Goal: Find specific page/section: Find specific page/section

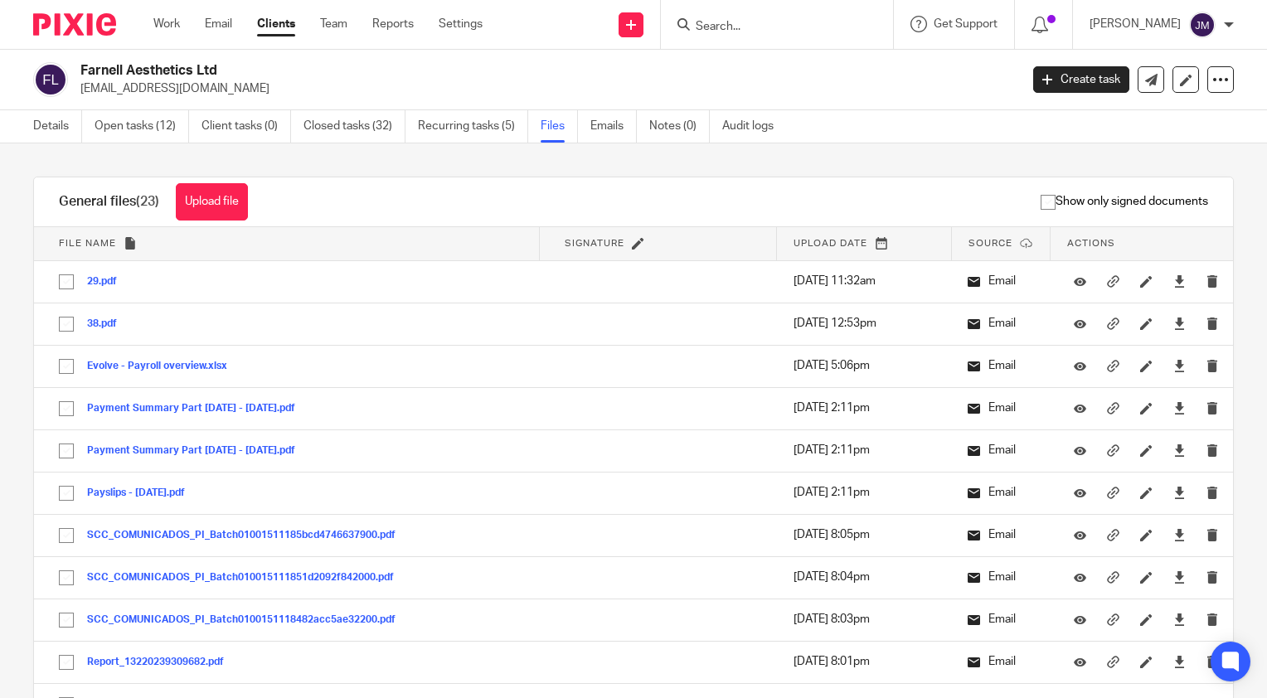
scroll to position [753, 0]
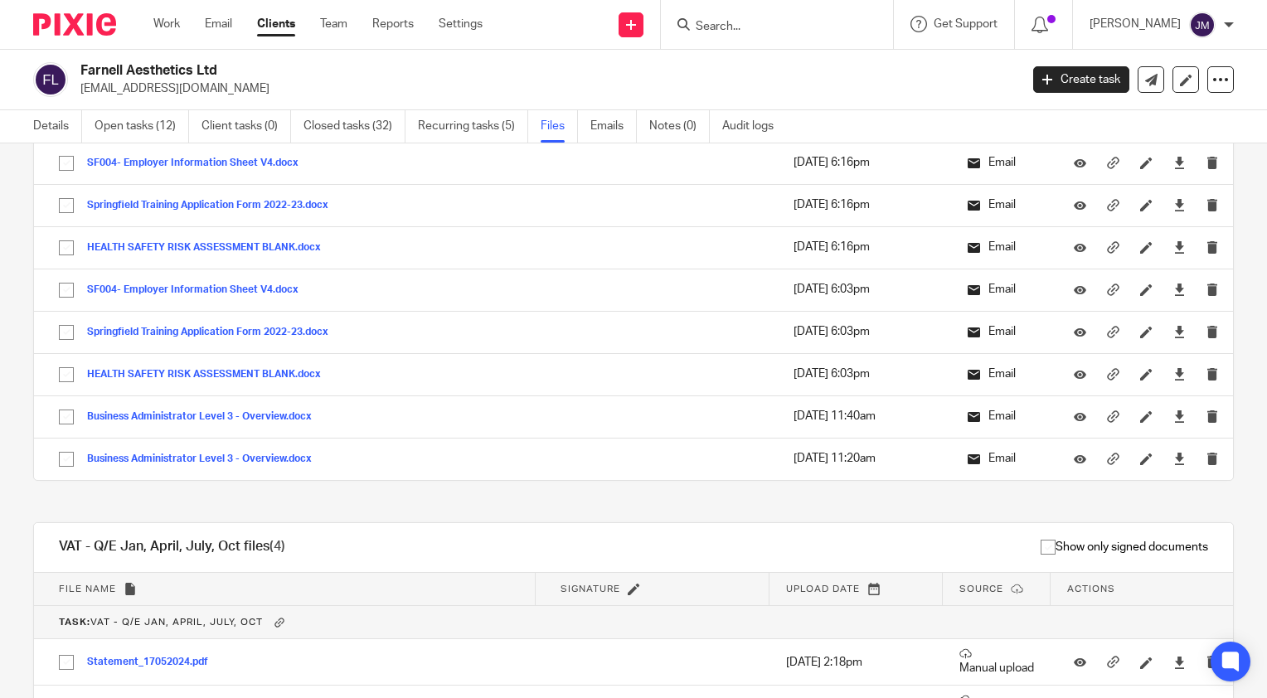
click at [789, 38] on div at bounding box center [777, 24] width 232 height 49
click at [764, 20] on input "Search" at bounding box center [768, 27] width 149 height 15
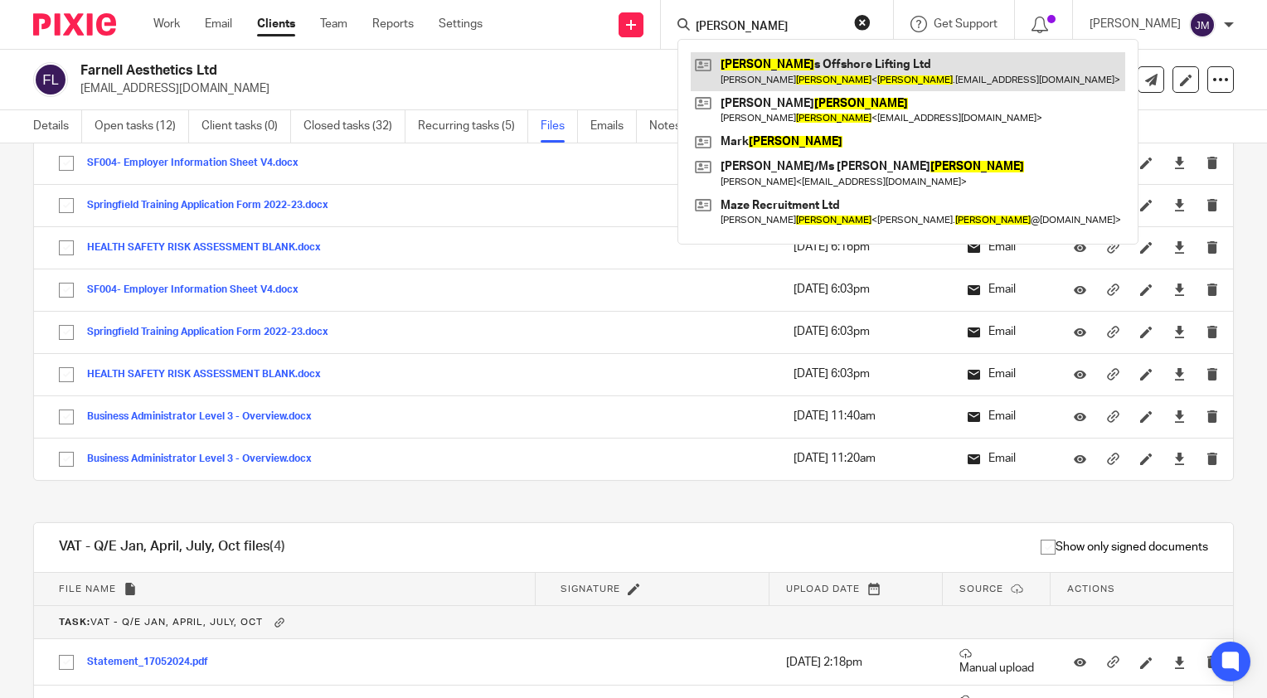
type input "wilson"
click at [795, 65] on link at bounding box center [908, 71] width 435 height 38
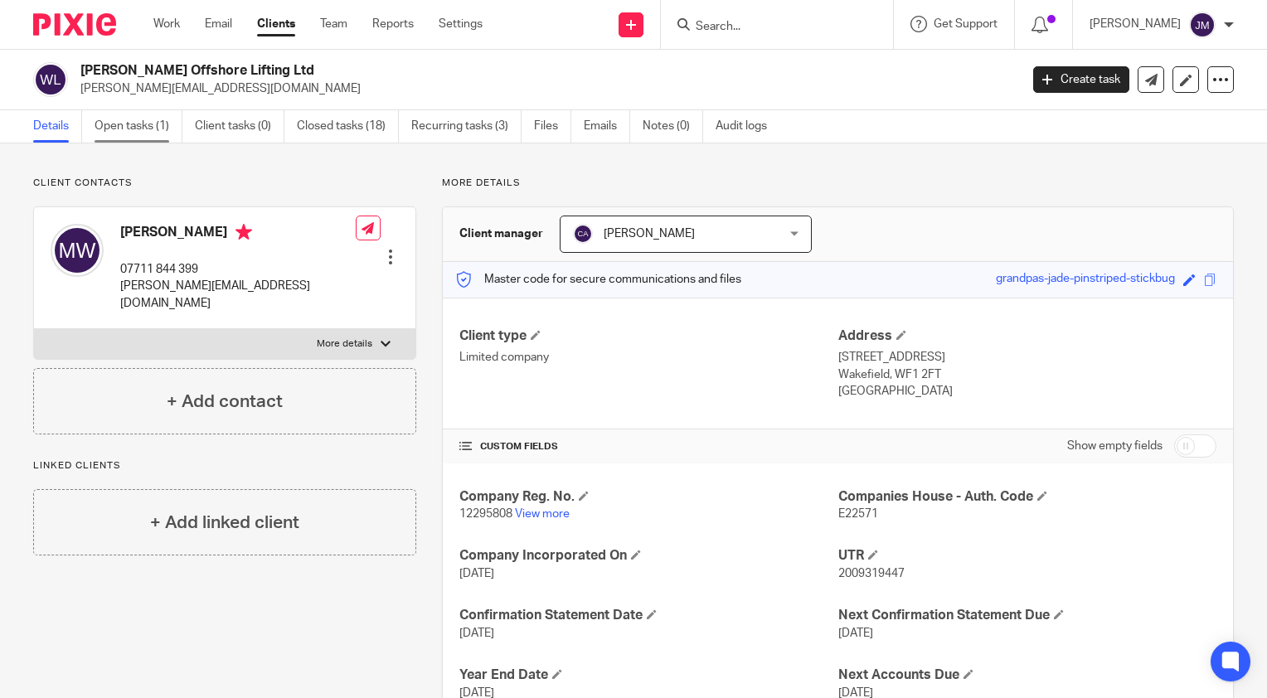
click at [125, 127] on link "Open tasks (1)" at bounding box center [139, 126] width 88 height 32
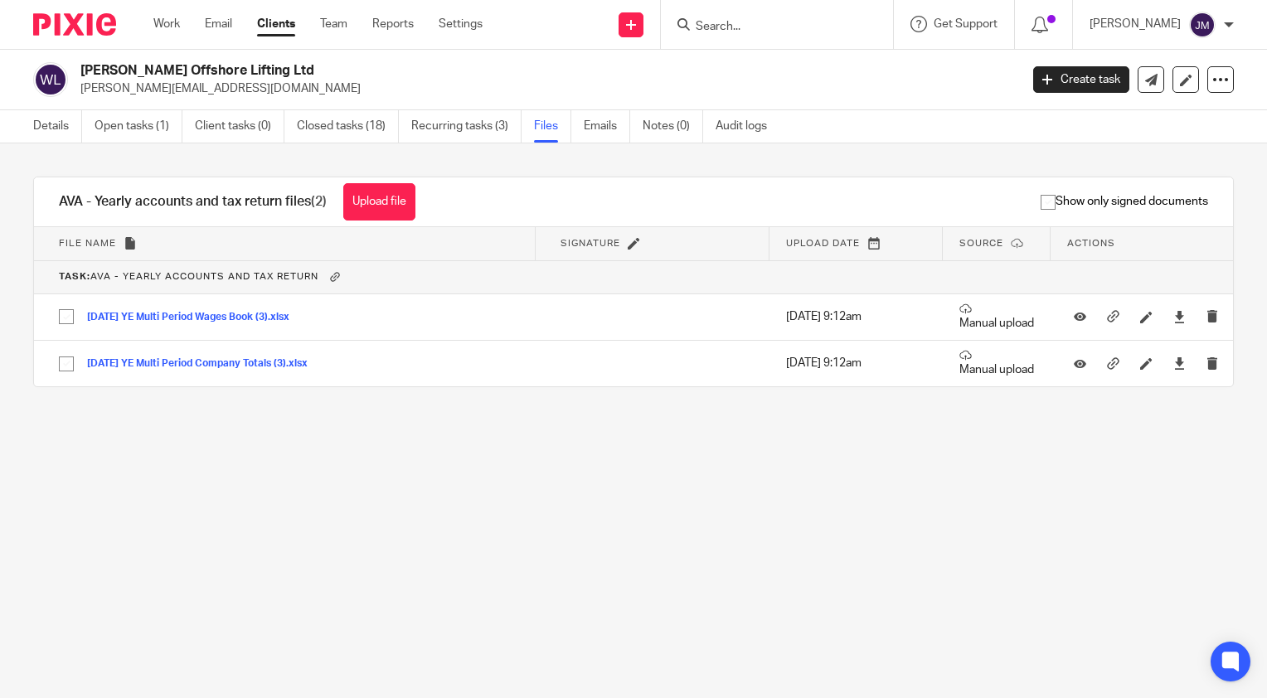
click at [785, 32] on input "Search" at bounding box center [768, 27] width 149 height 15
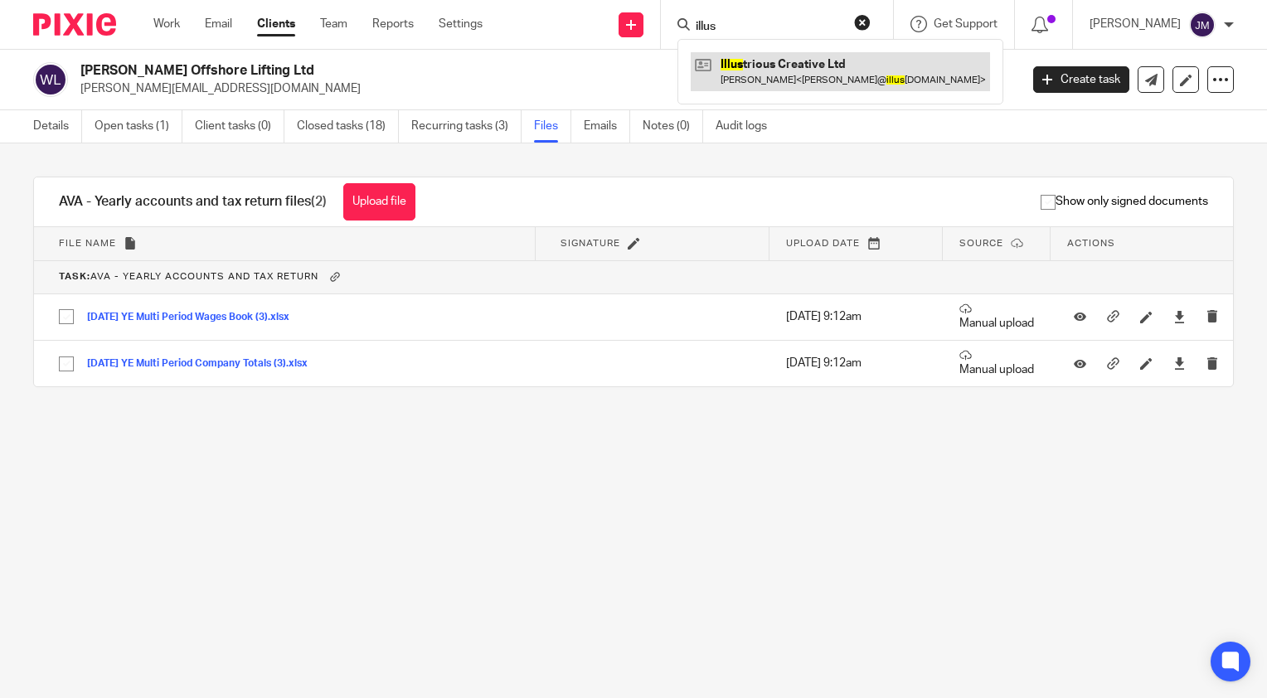
type input "illus"
click at [783, 74] on link at bounding box center [840, 71] width 299 height 38
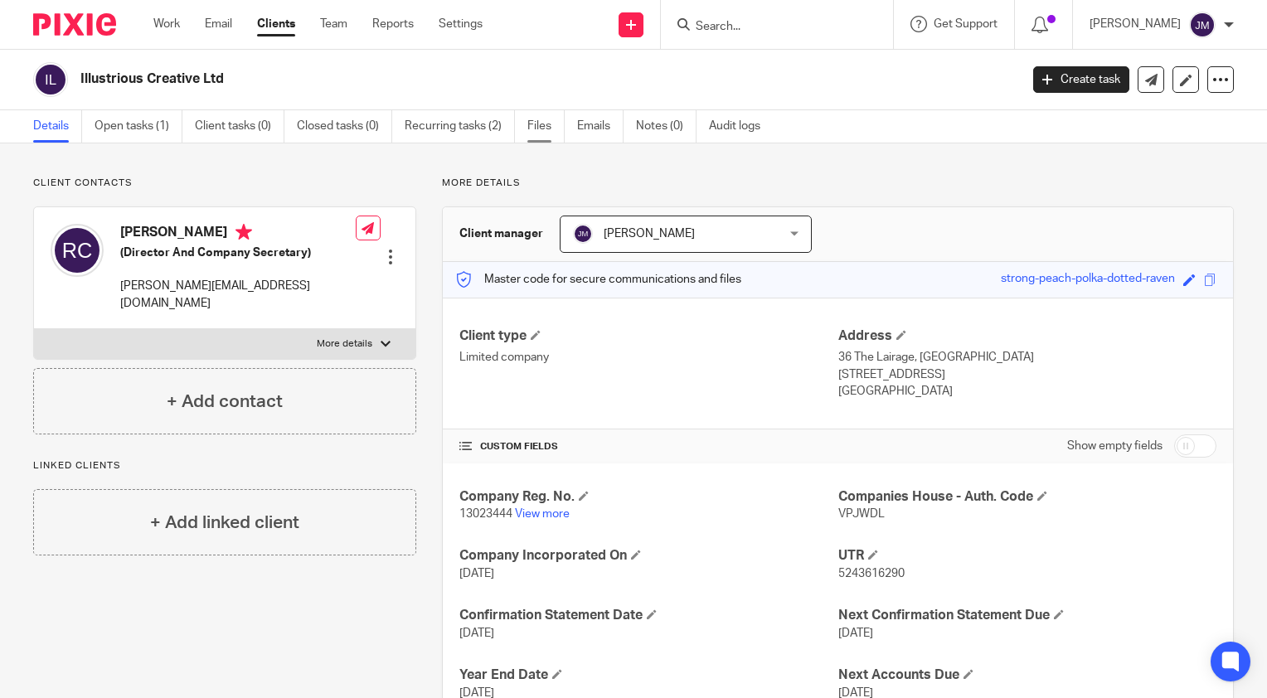
click at [547, 121] on link "Files" at bounding box center [545, 126] width 37 height 32
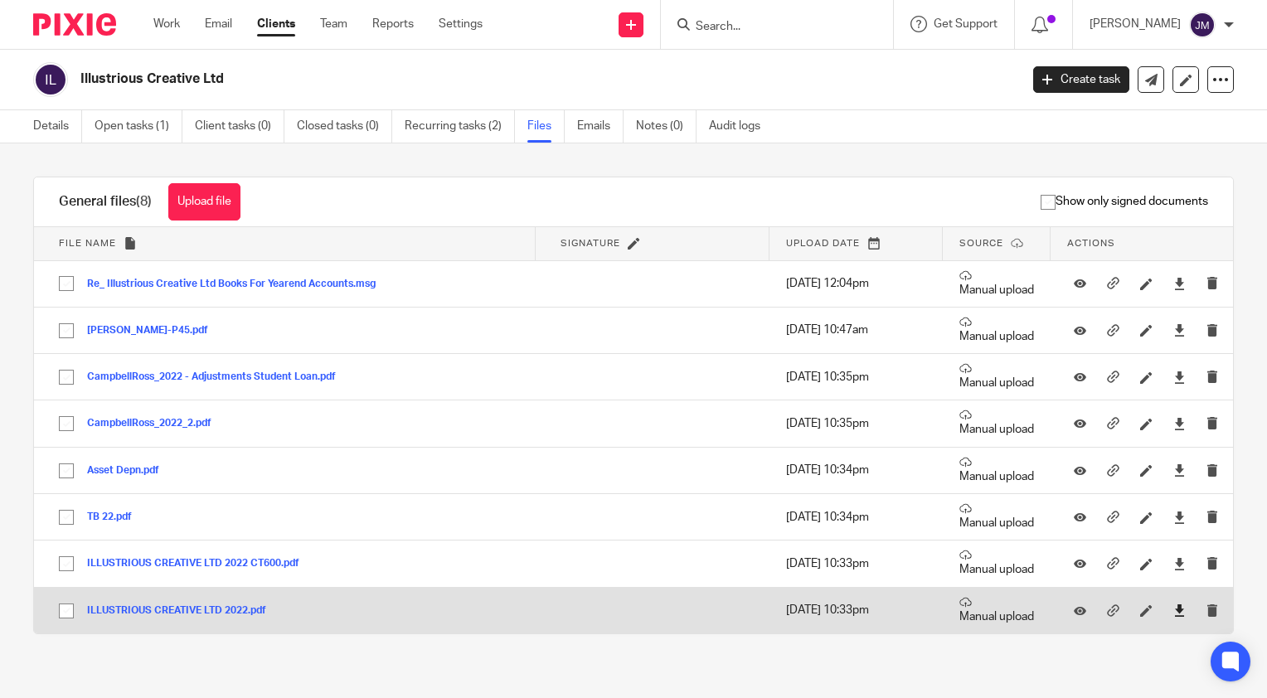
click at [1173, 602] on link at bounding box center [1179, 610] width 12 height 17
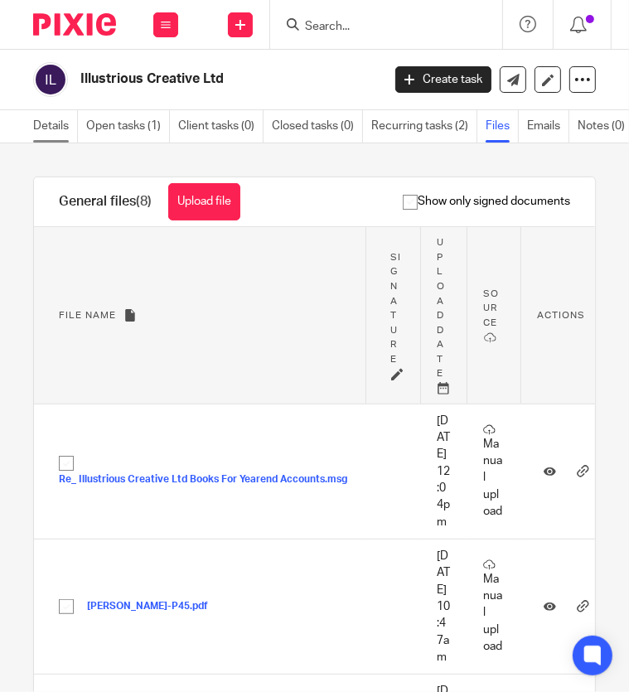
click at [53, 115] on link "Details" at bounding box center [55, 126] width 45 height 32
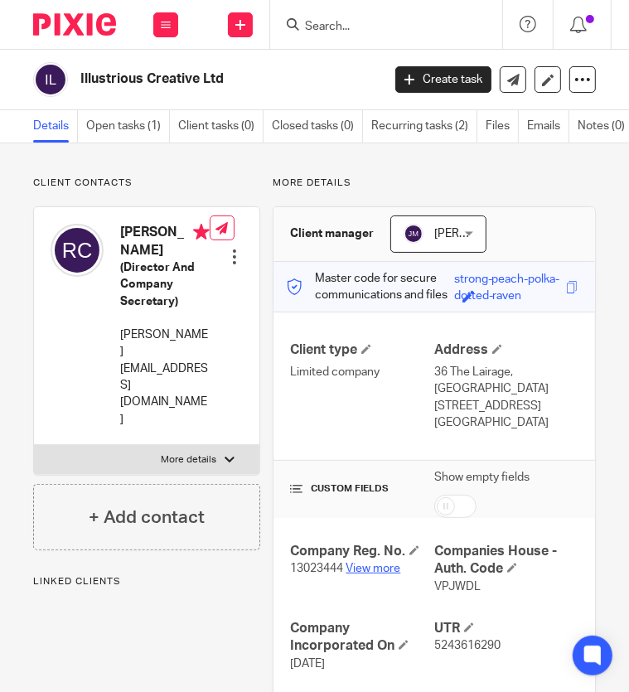
click at [367, 566] on link "View more" at bounding box center [373, 569] width 55 height 12
